Goal: Task Accomplishment & Management: Use online tool/utility

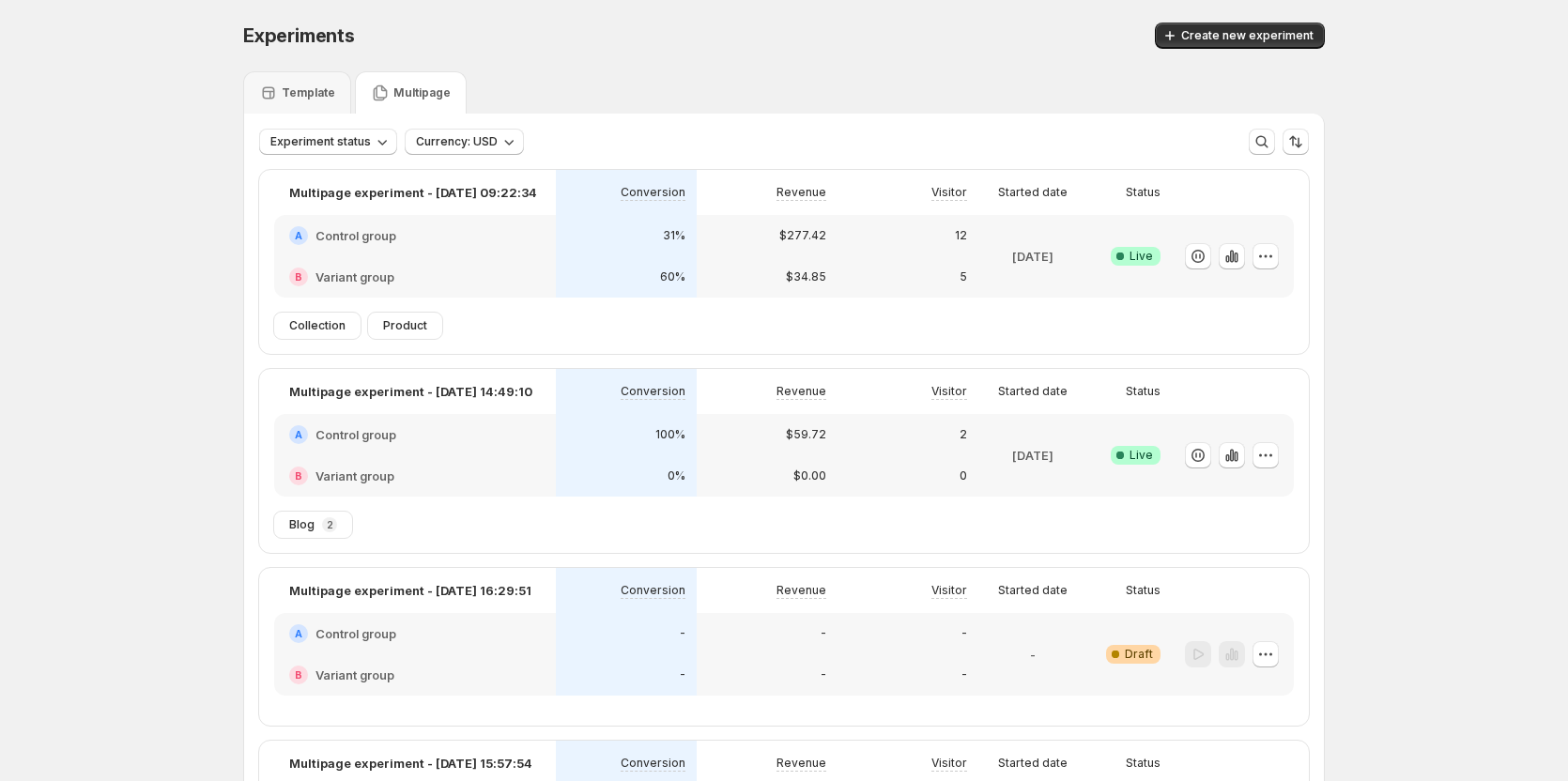
click at [869, 48] on div "Create new experiment" at bounding box center [1043, 36] width 562 height 26
